Goal: Check status: Check status

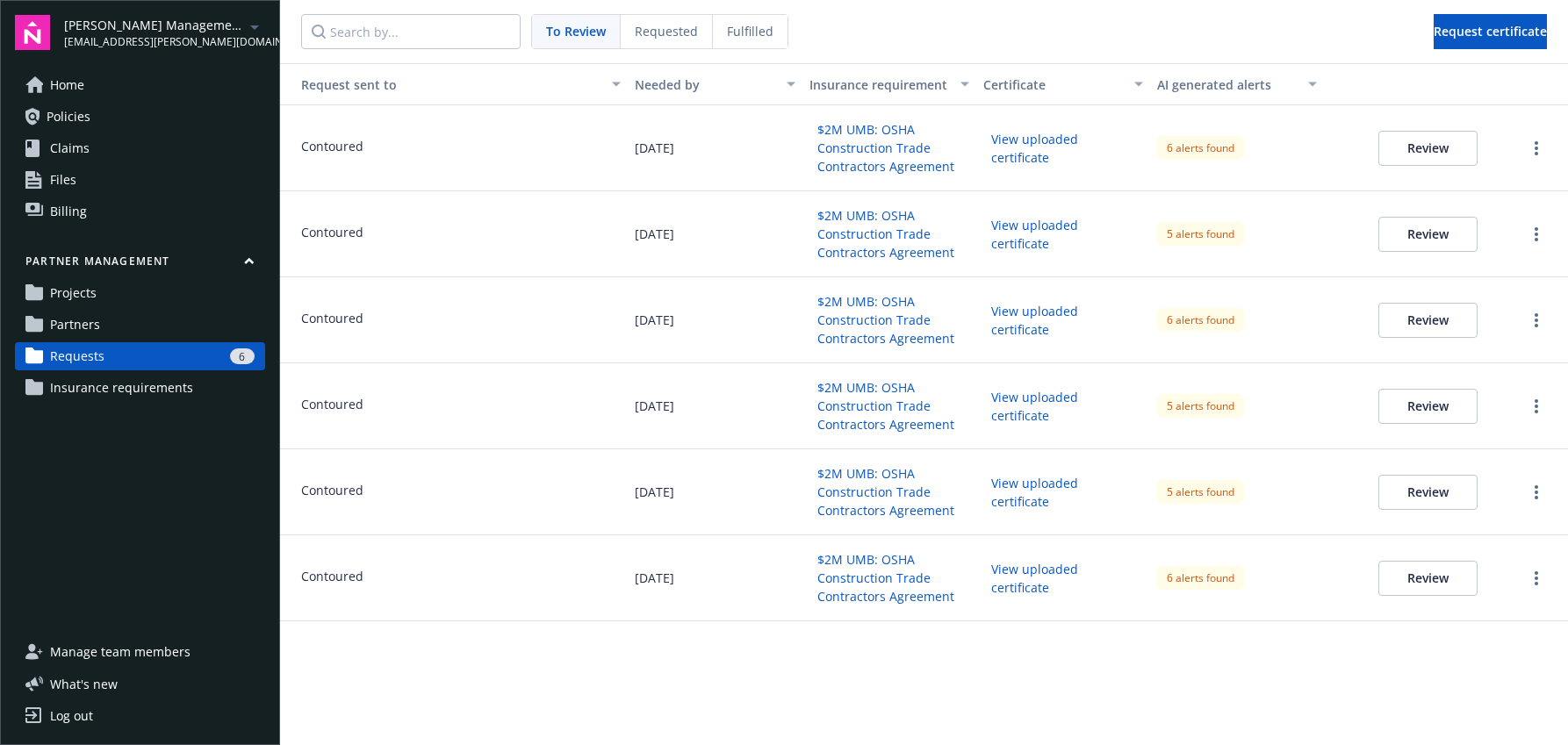
click at [1023, 145] on button "View uploaded certificate" at bounding box center [1063, 148] width 160 height 45
click at [1411, 147] on button "Review" at bounding box center [1427, 148] width 99 height 35
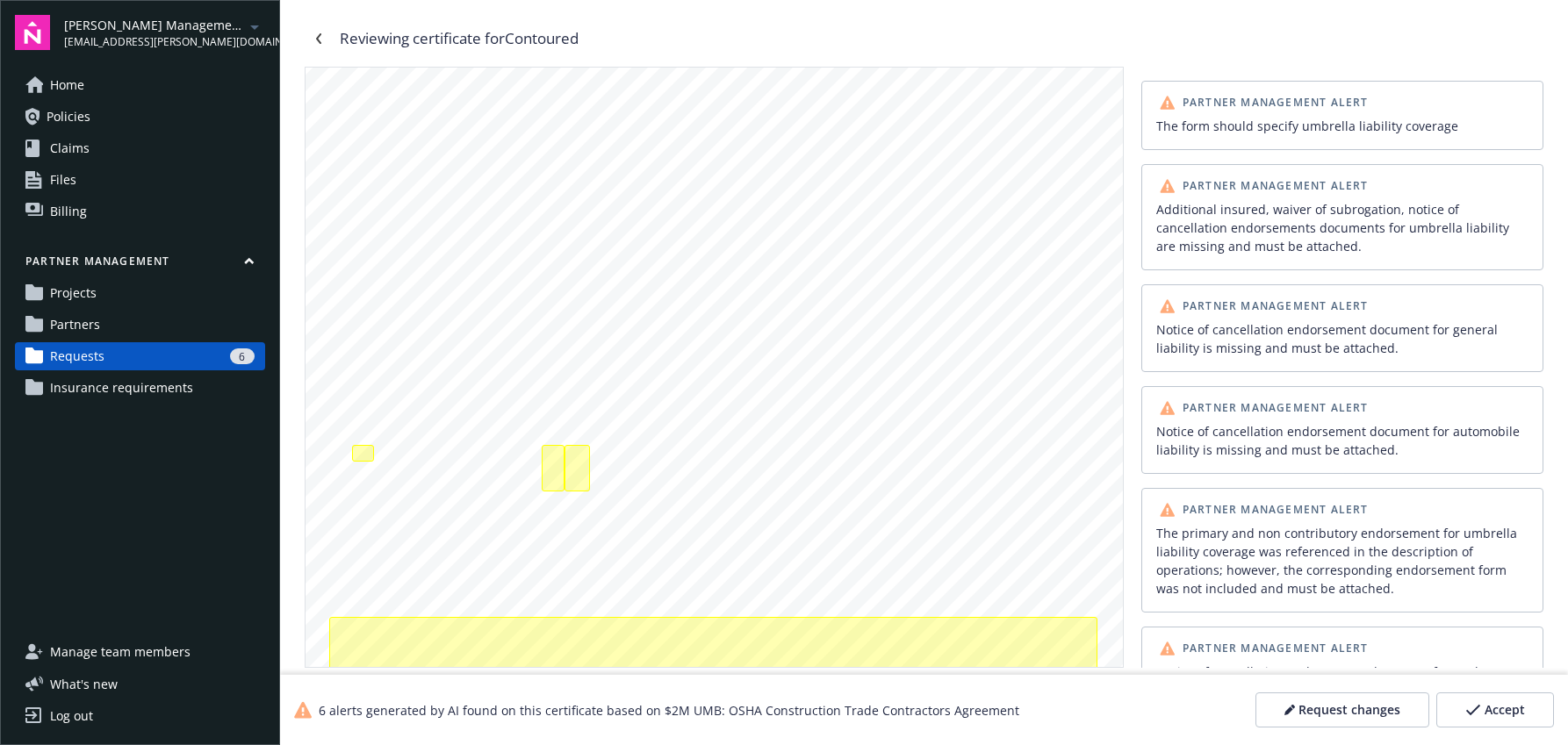
scroll to position [226, 0]
click at [360, 452] on div "The form should specify umbrella liability coverage" at bounding box center [363, 452] width 21 height 18
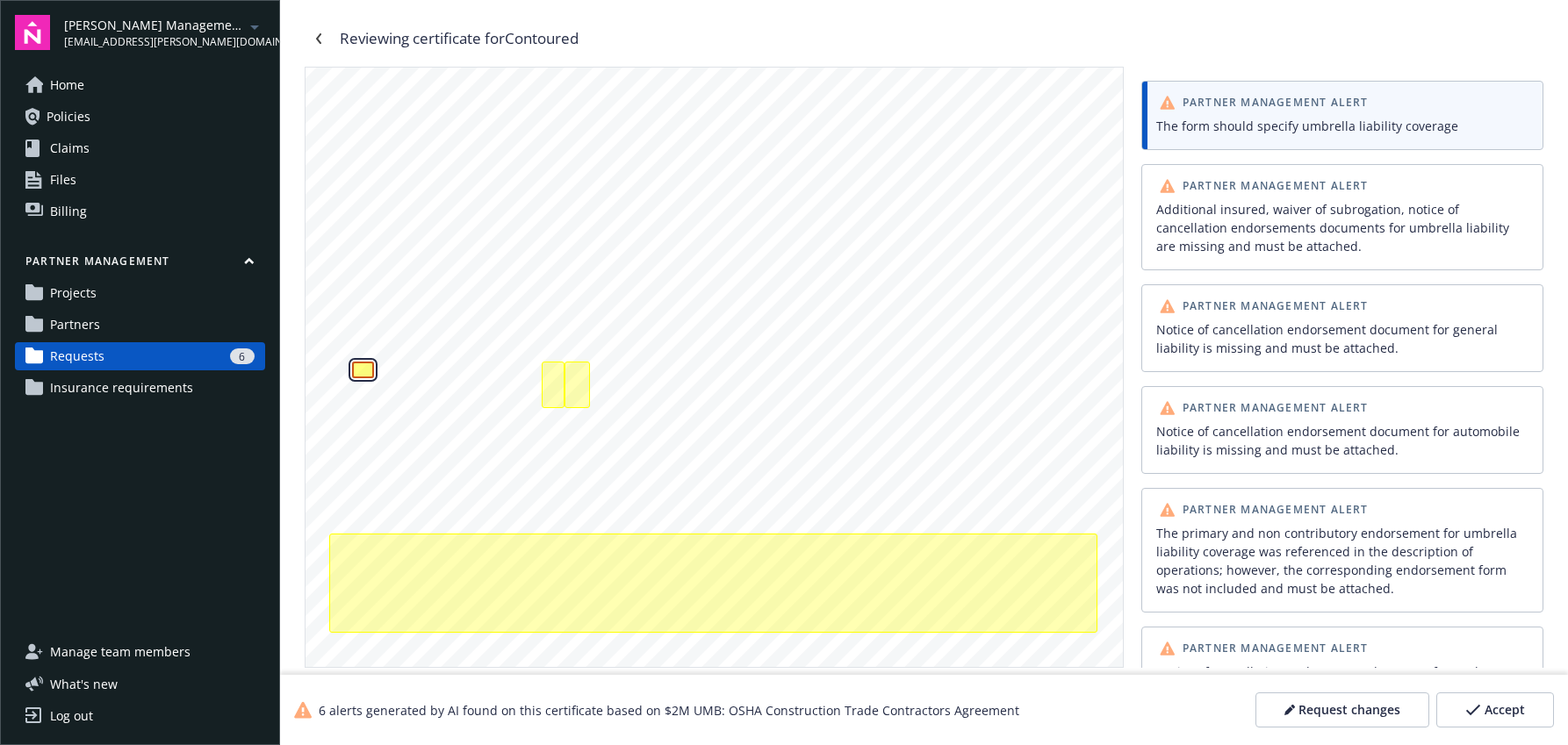
scroll to position [311, 0]
click at [561, 372] on div "Additional insured, waiver of subrogation, notice of cancellation endorsements …" at bounding box center [554, 382] width 23 height 46
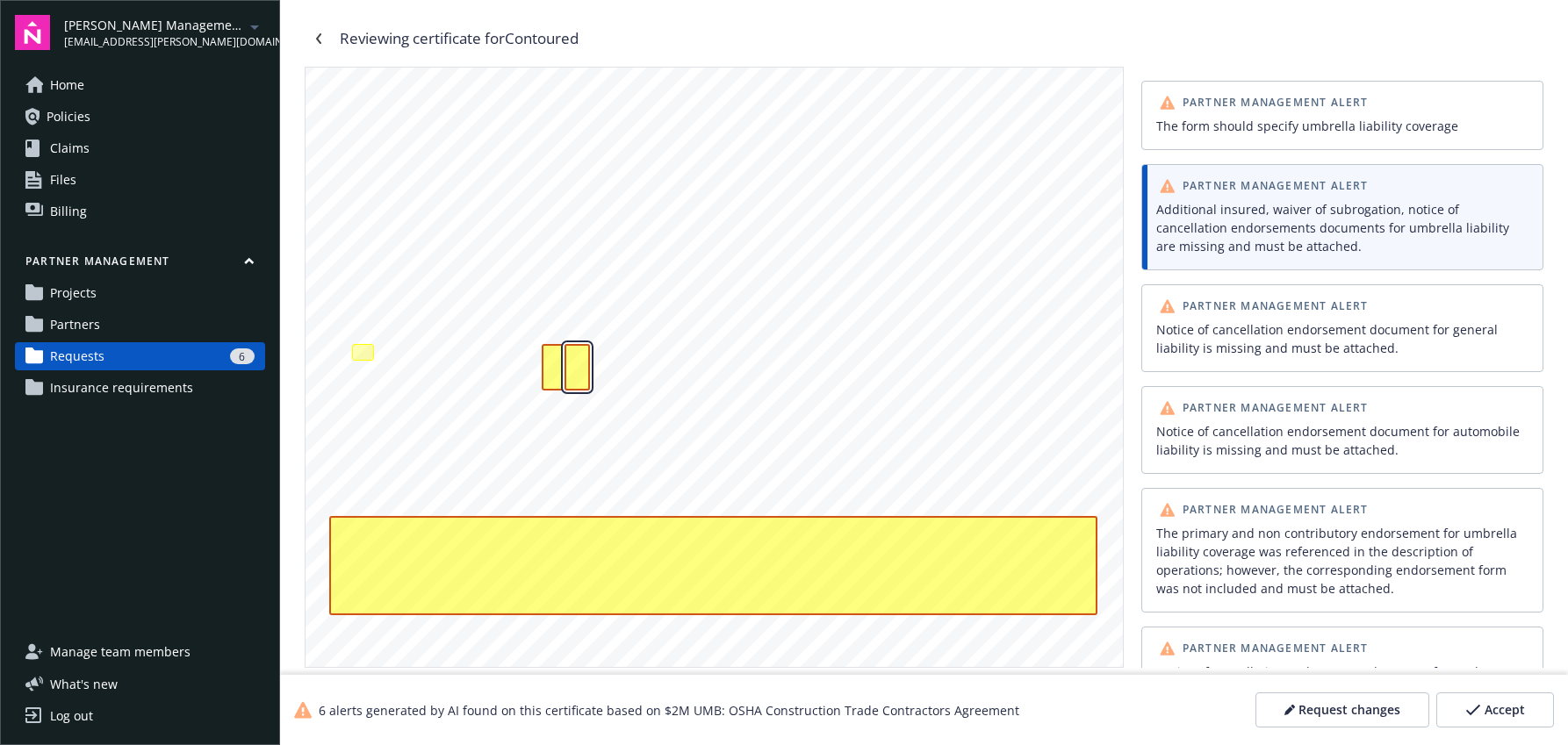
click at [576, 372] on div "Additional insured, waiver of subrogation, notice of cancellation endorsements …" at bounding box center [577, 367] width 26 height 46
click at [562, 372] on div "Additional insured, waiver of subrogation, notice of cancellation endorsements …" at bounding box center [554, 367] width 23 height 46
click at [572, 372] on div "Additional insured, waiver of subrogation, notice of cancellation endorsements …" at bounding box center [577, 367] width 26 height 46
click at [1284, 250] on div "Additional insured, waiver of subrogation, notice of cancellation endorsements …" at bounding box center [1342, 227] width 372 height 55
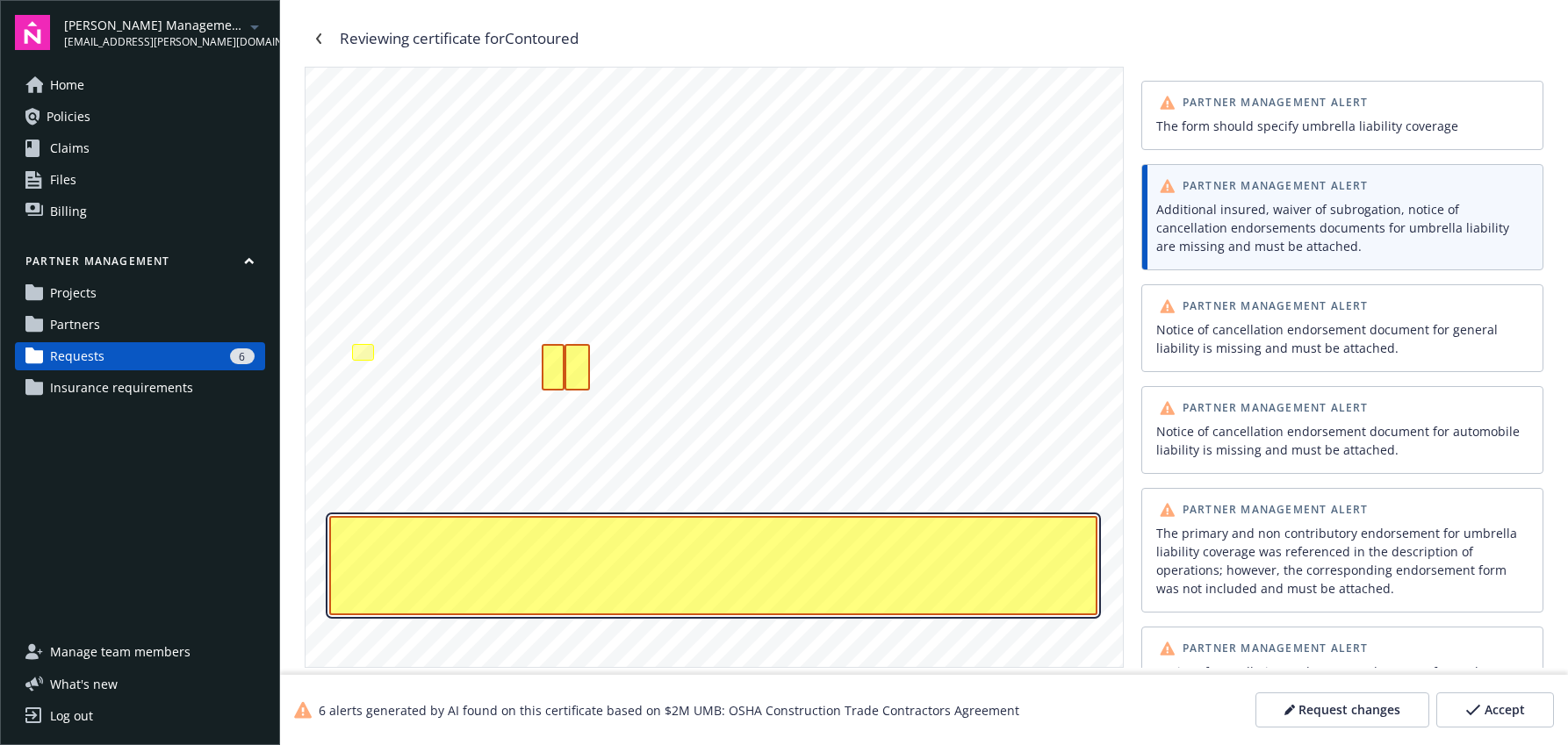
click at [918, 591] on div "Additional insured, waiver of subrogation, notice of cancellation endorsements …" at bounding box center [713, 565] width 768 height 99
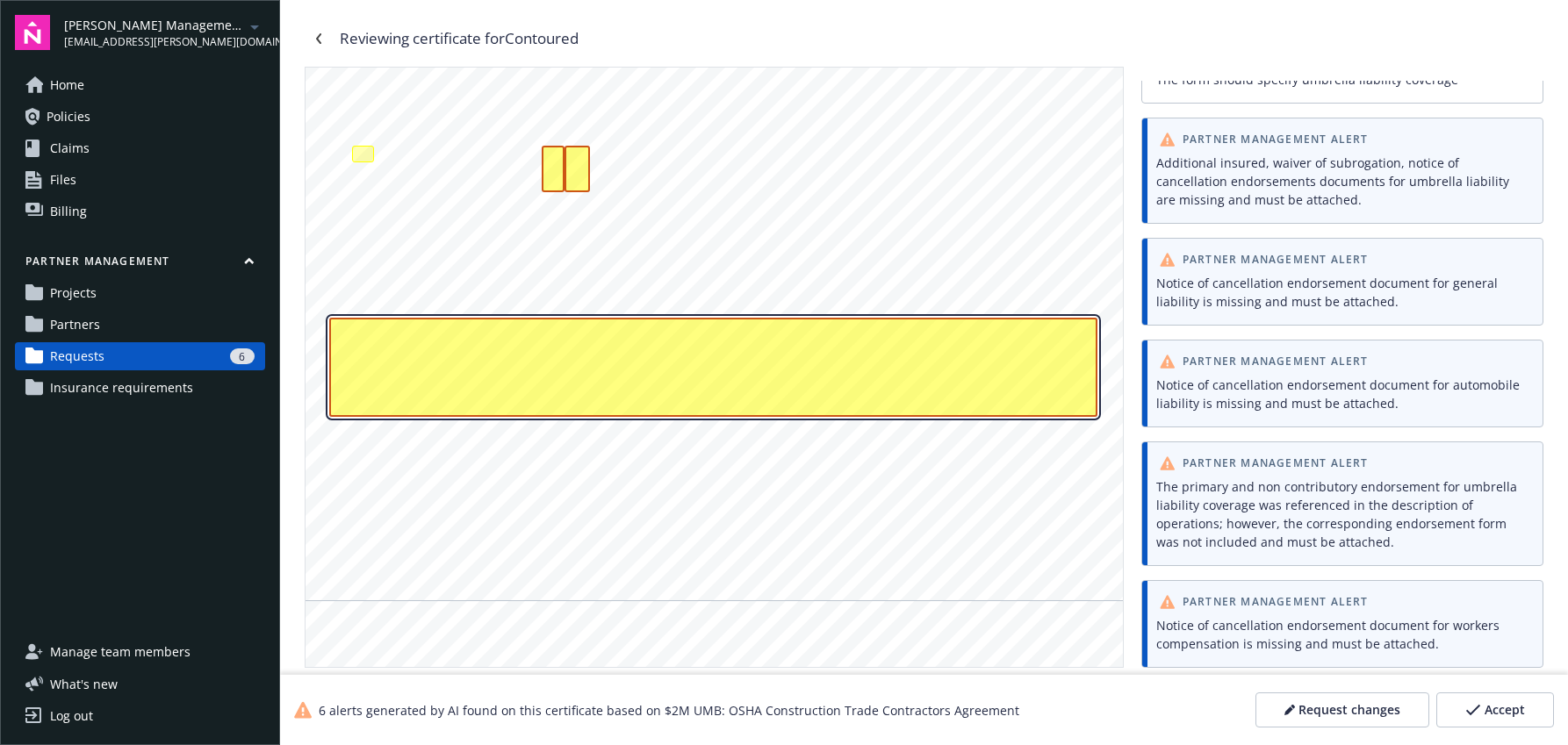
scroll to position [0, 0]
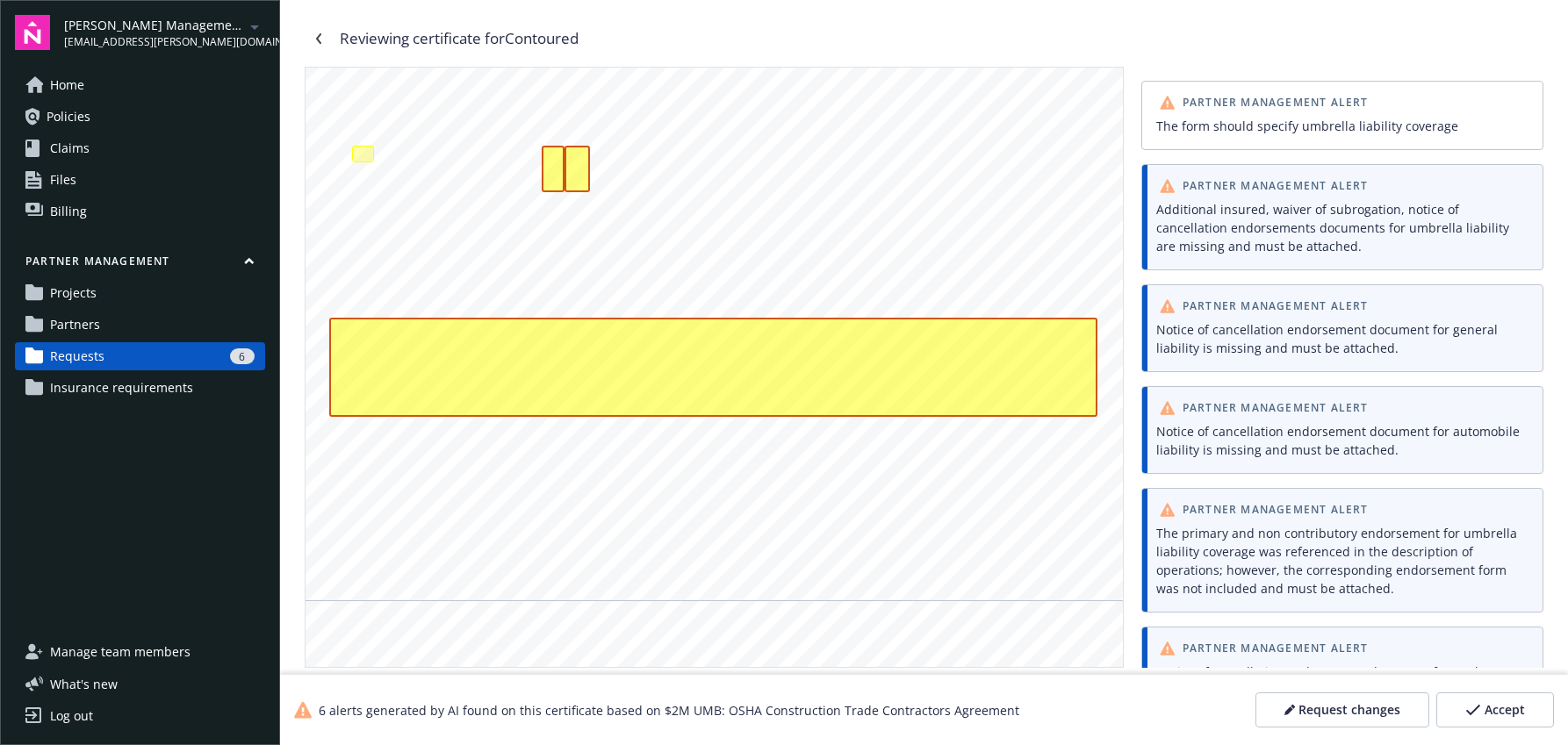
click at [1289, 334] on div "Notice of cancellation endorsement document for general liability is missing an…" at bounding box center [1342, 338] width 372 height 37
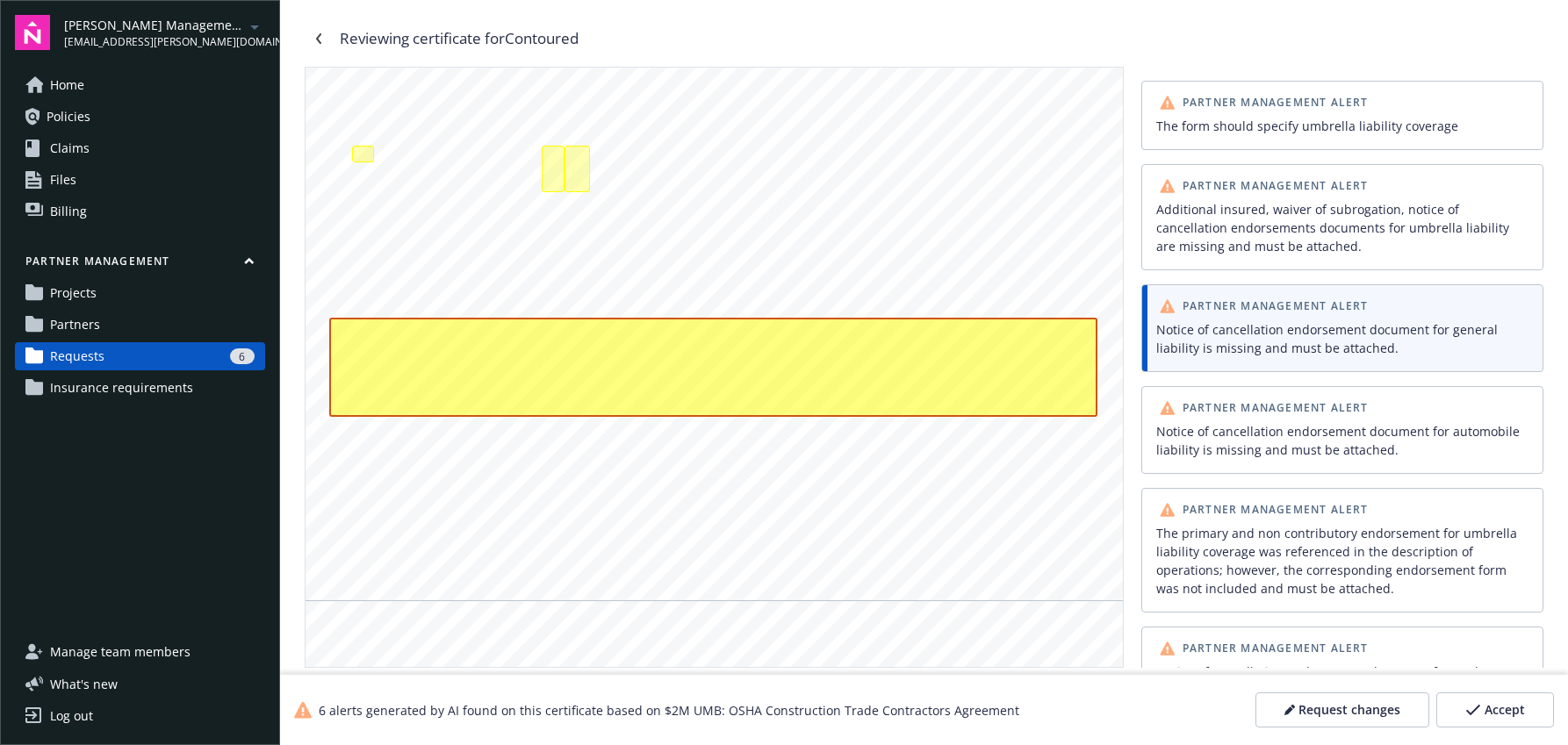
click at [1234, 456] on div "Notice of cancellation endorsement document for automobile liability is missing…" at bounding box center [1342, 440] width 372 height 37
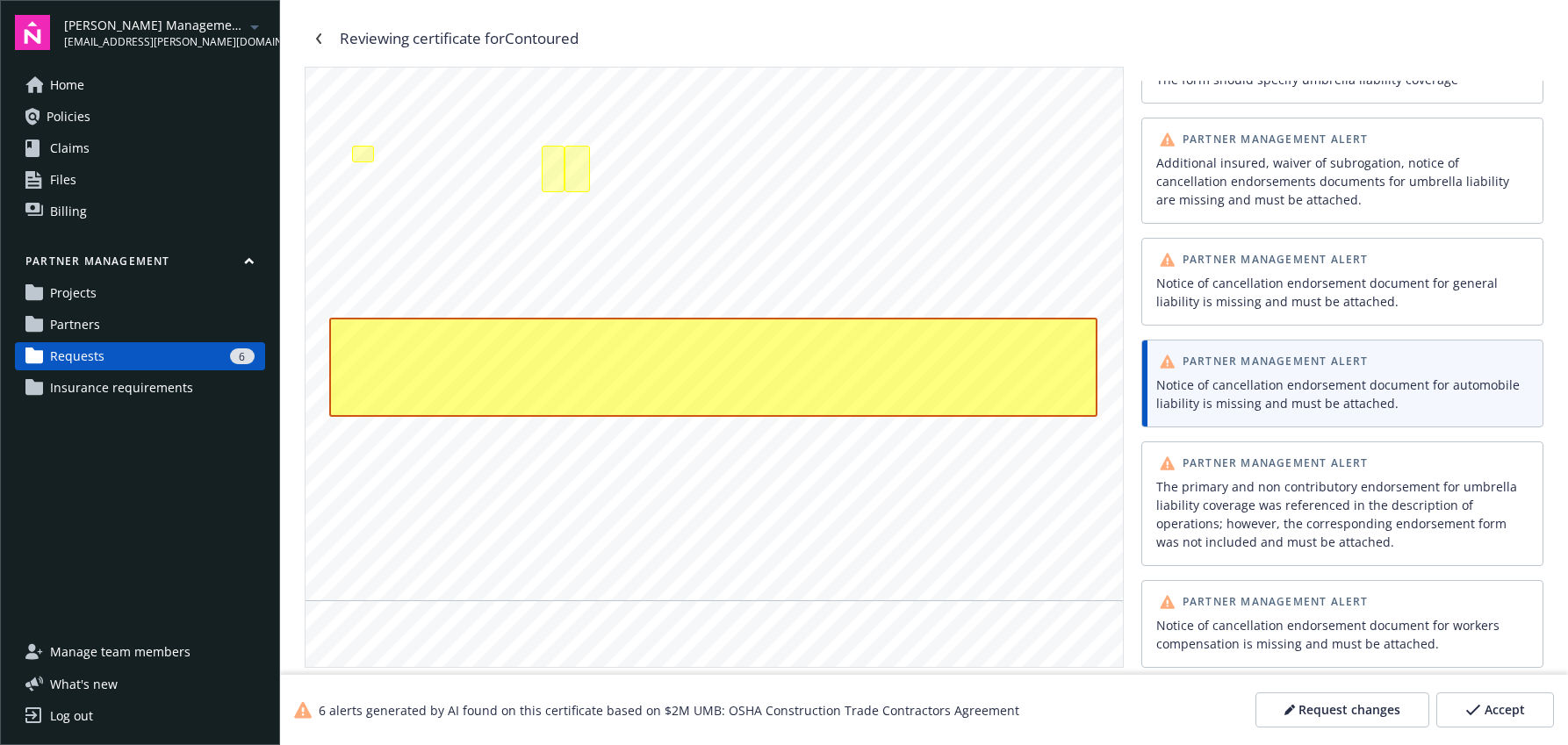
click at [1328, 508] on div "The primary and non contributory endorsement for umbrella liability coverage wa…" at bounding box center [1342, 514] width 372 height 74
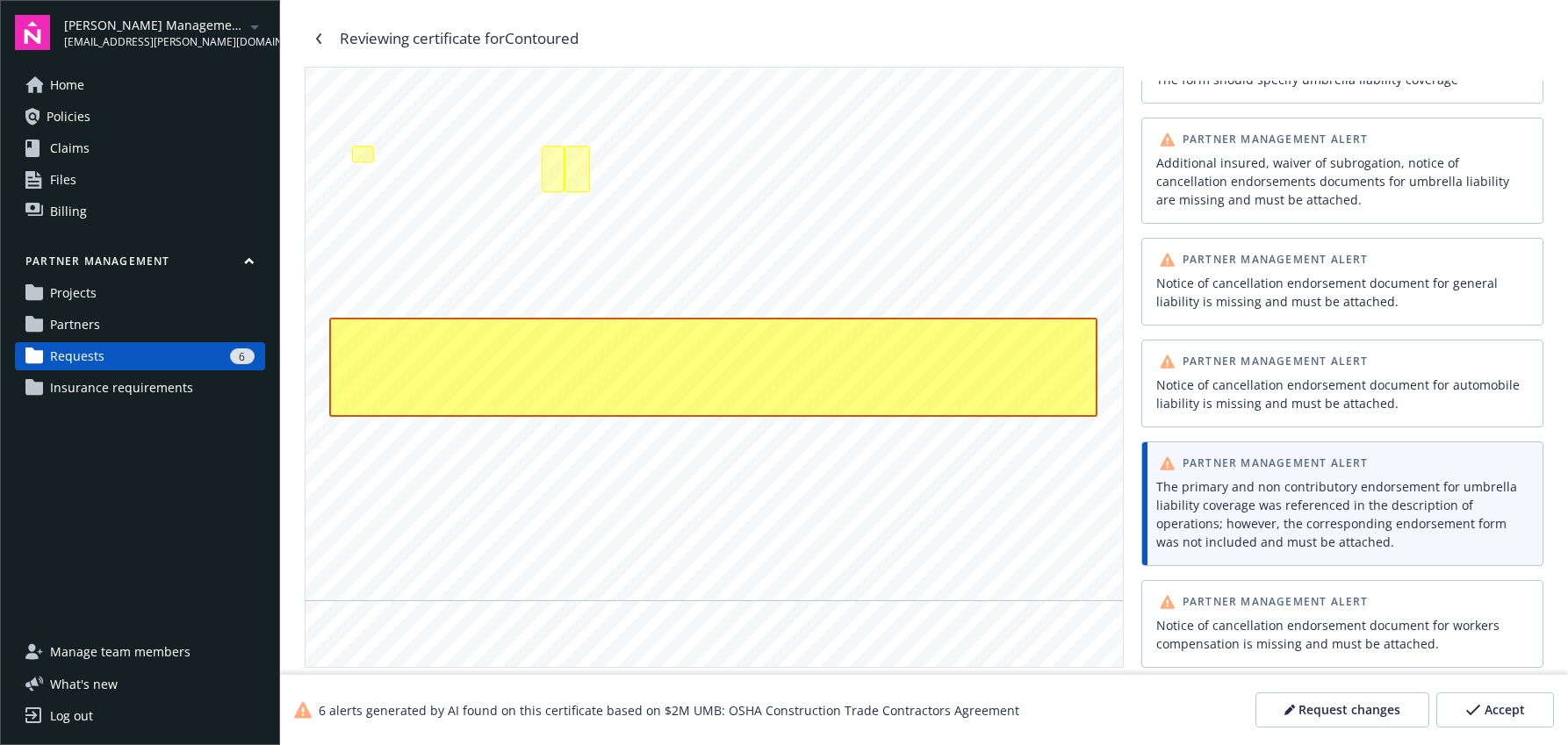
click at [1301, 619] on div "Notice of cancellation endorsement document for workers compensation is missing…" at bounding box center [1342, 634] width 372 height 37
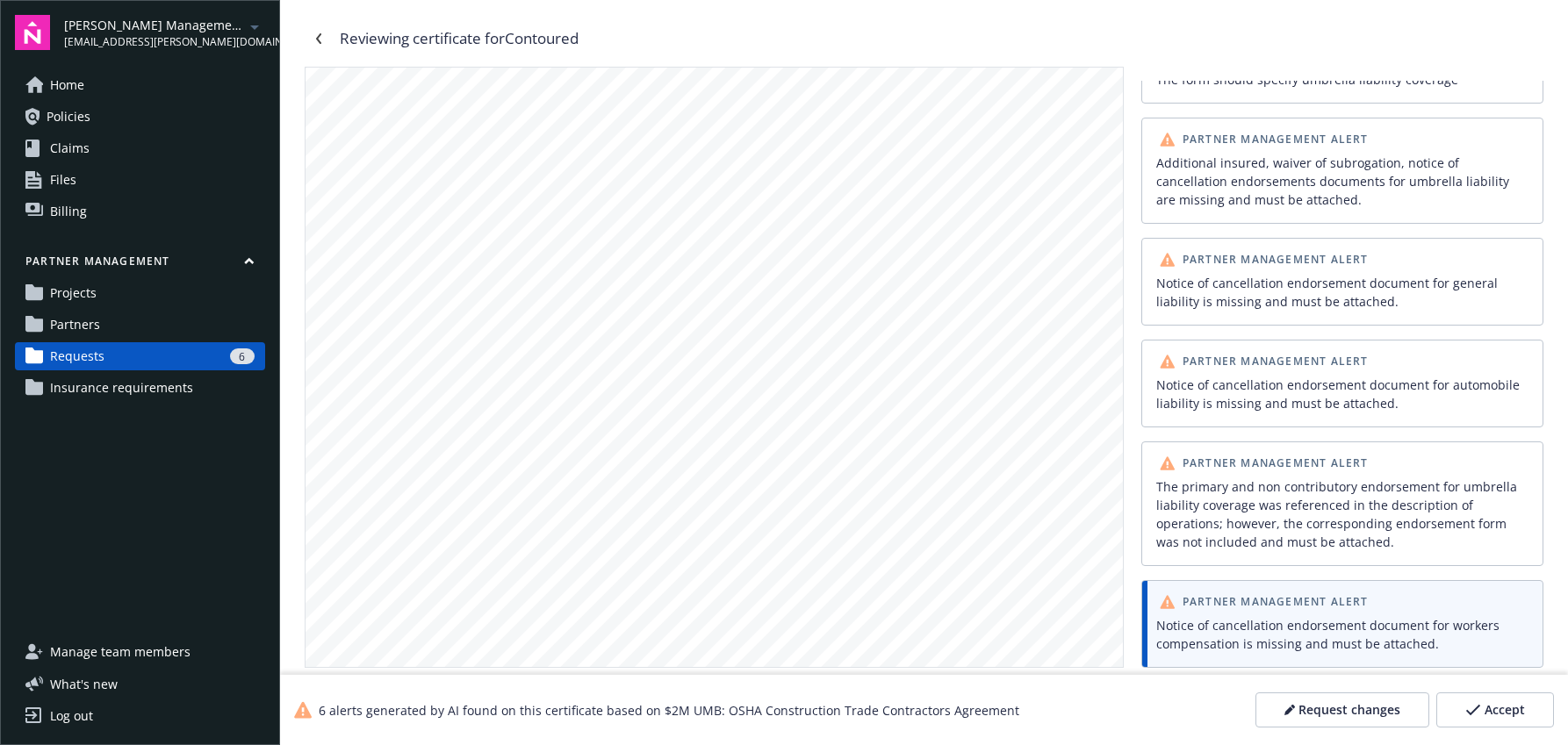
scroll to position [3335, 0]
click at [860, 312] on div at bounding box center [714, 434] width 817 height 1057
drag, startPoint x: 455, startPoint y: 269, endPoint x: 621, endPoint y: 274, distance: 166.1
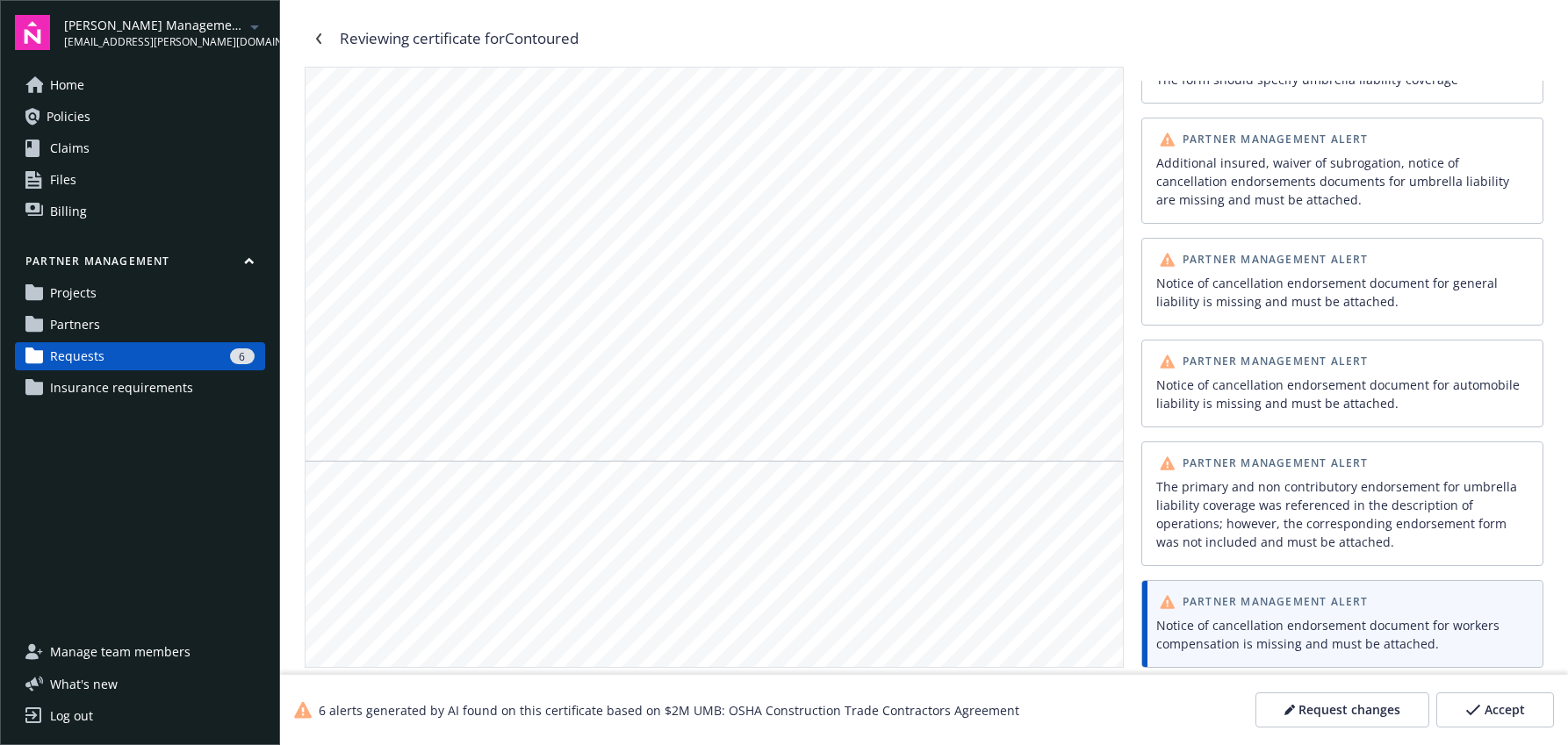
drag, startPoint x: 636, startPoint y: 274, endPoint x: 461, endPoint y: 270, distance: 175.0
click at [513, 430] on div at bounding box center [714, 84] width 817 height 1057
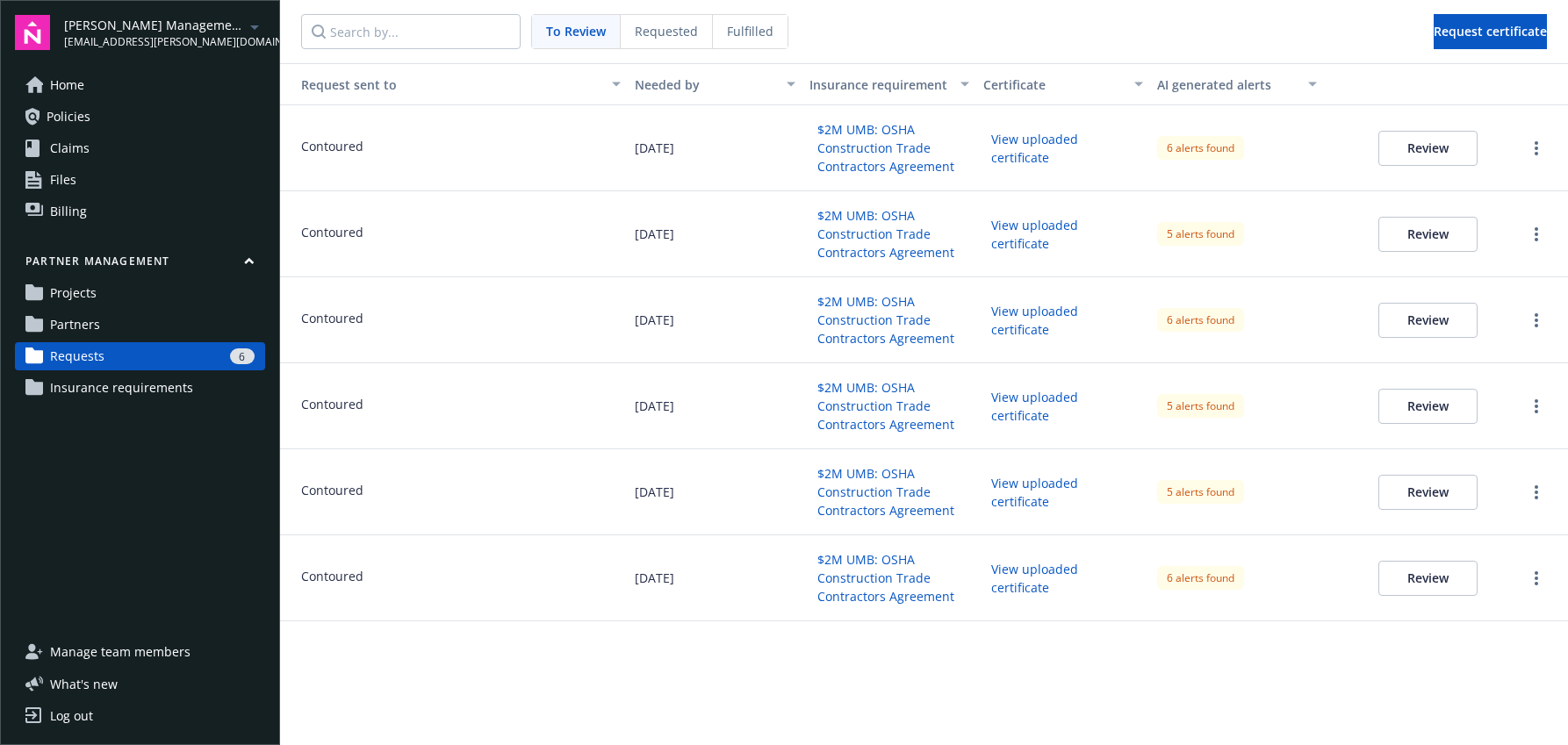
click at [885, 151] on button "$2M UMB: OSHA Construction Trade Contractors Agreement" at bounding box center [889, 148] width 160 height 64
click at [1080, 153] on button "View uploaded certificate" at bounding box center [1063, 148] width 160 height 45
click at [1424, 146] on button "Review" at bounding box center [1427, 148] width 99 height 35
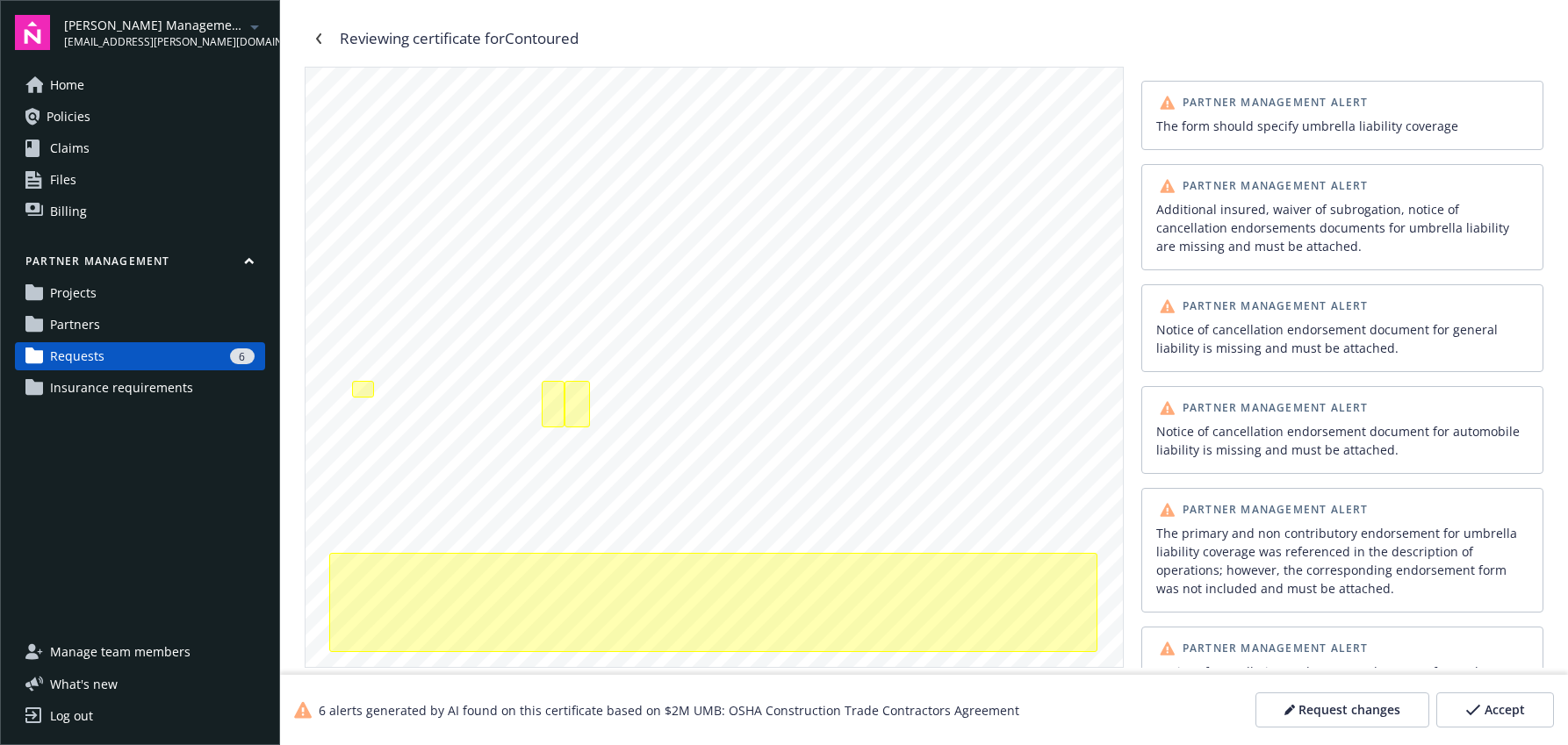
scroll to position [290, 0]
click at [564, 405] on div "Additional insured, waiver of subrogation, notice of cancellation endorsements …" at bounding box center [577, 403] width 26 height 46
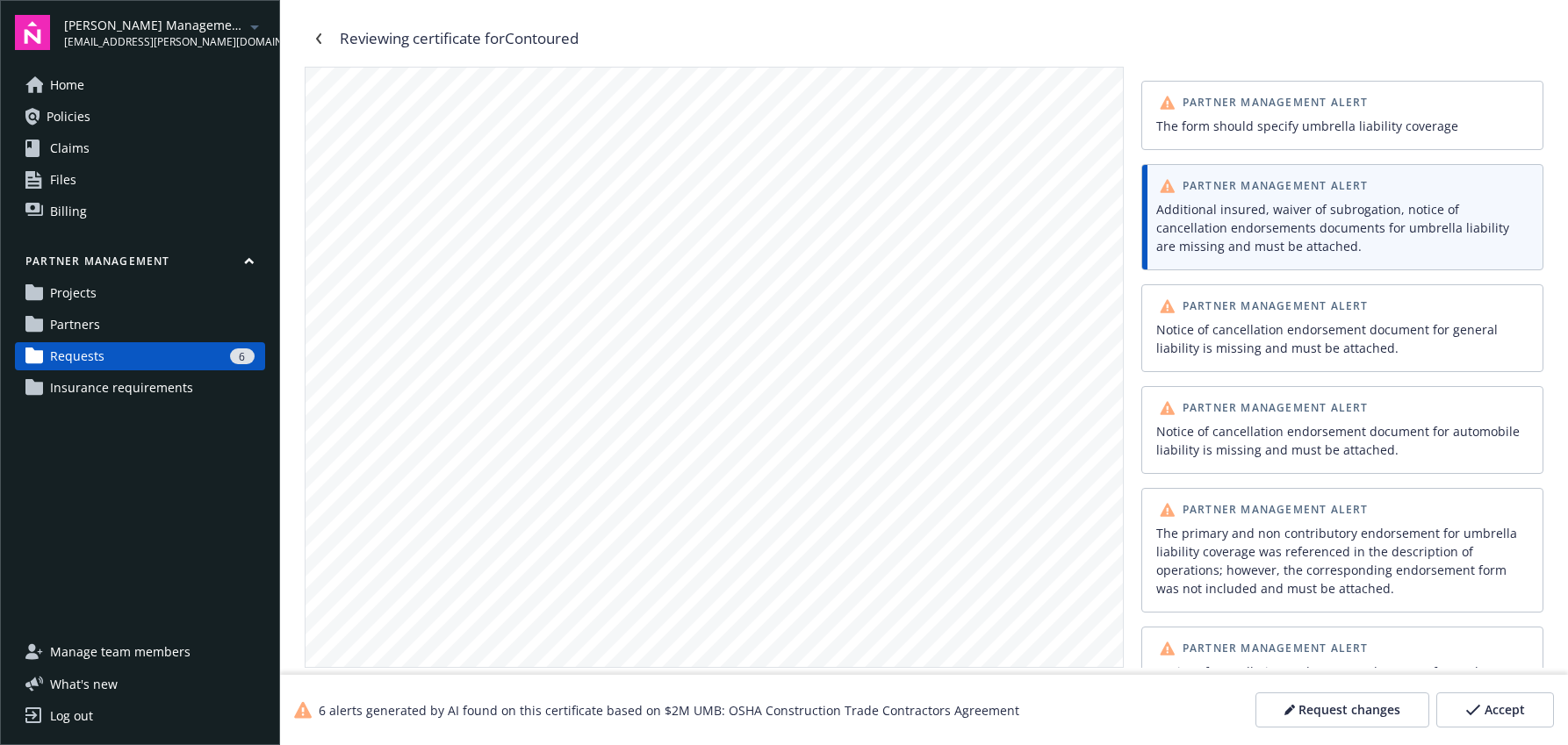
scroll to position [526, 0]
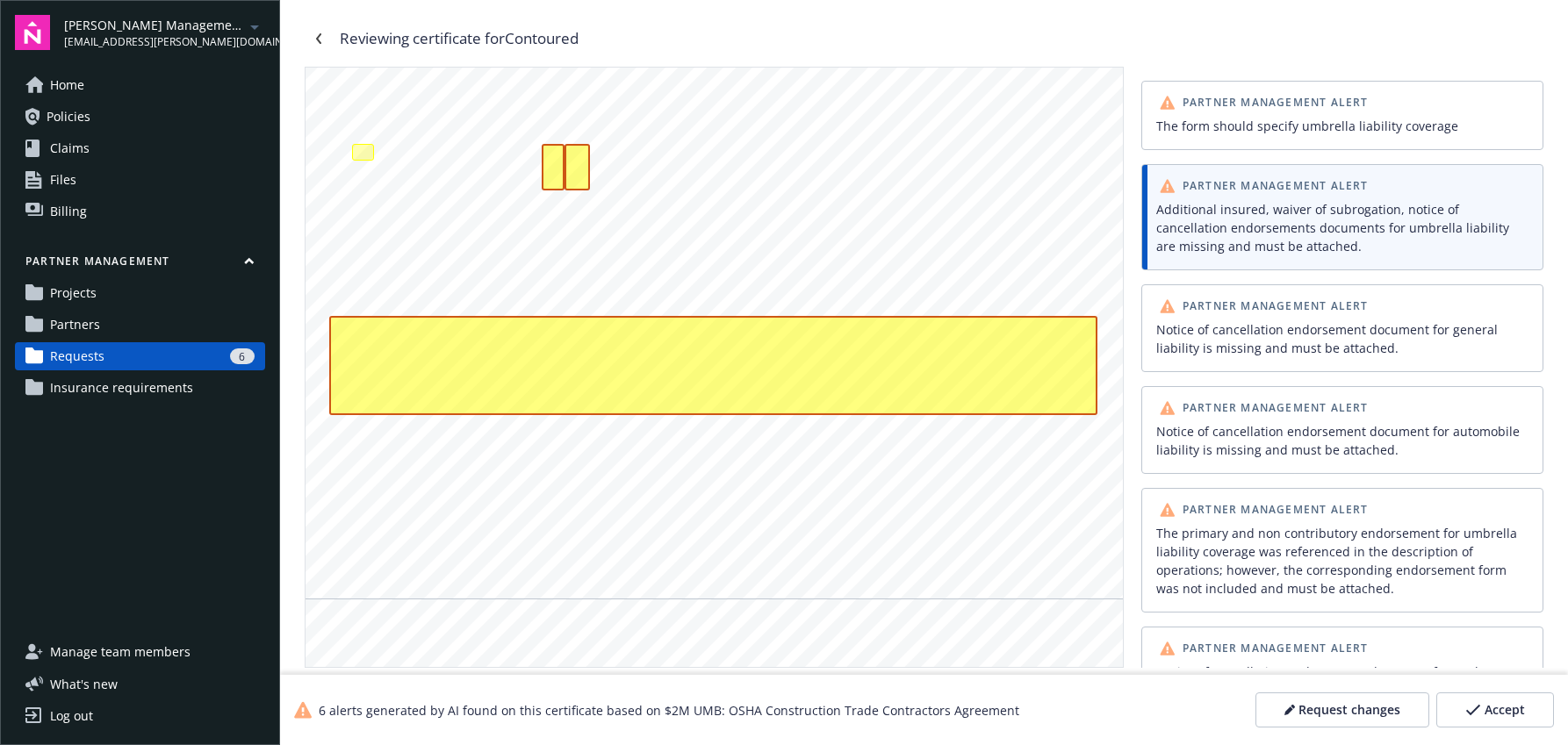
click at [1227, 560] on div "The primary and non contributory endorsement for umbrella liability coverage wa…" at bounding box center [1342, 561] width 372 height 74
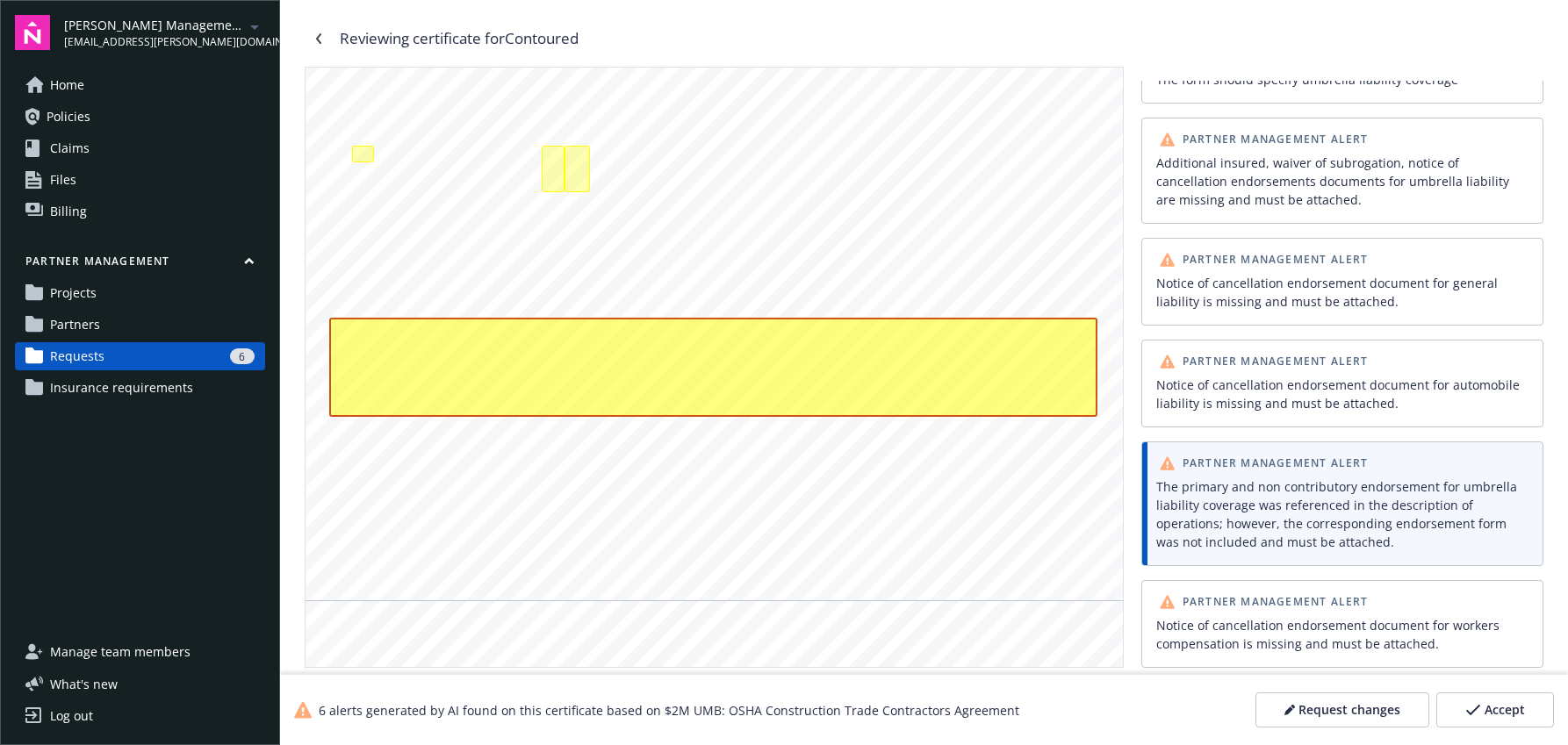
click at [1192, 506] on div "The primary and non contributory endorsement for umbrella liability coverage wa…" at bounding box center [1342, 514] width 372 height 74
click at [1356, 503] on div "The primary and non contributory endorsement for umbrella liability coverage wa…" at bounding box center [1342, 514] width 372 height 74
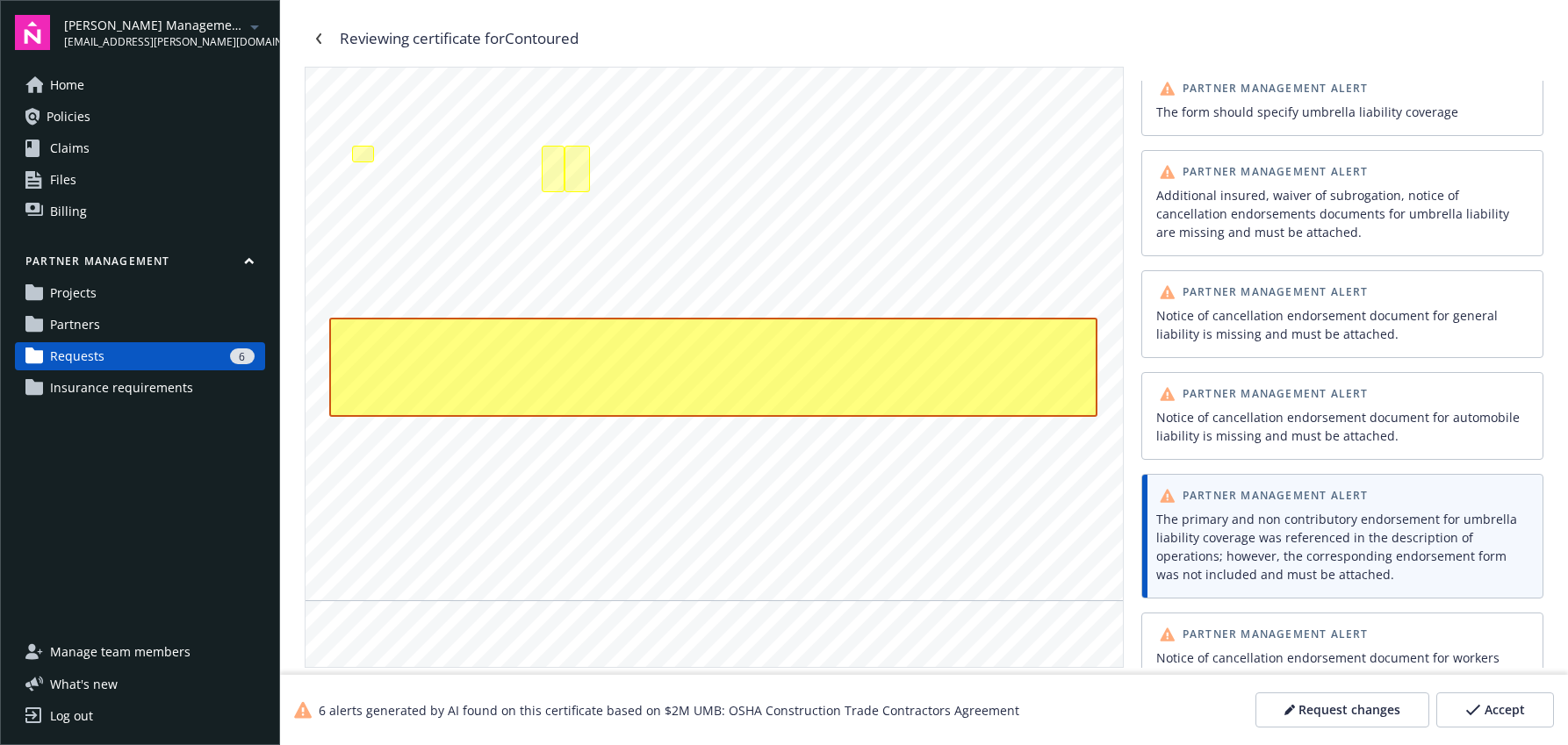
scroll to position [0, 0]
